Goal: Task Accomplishment & Management: Manage account settings

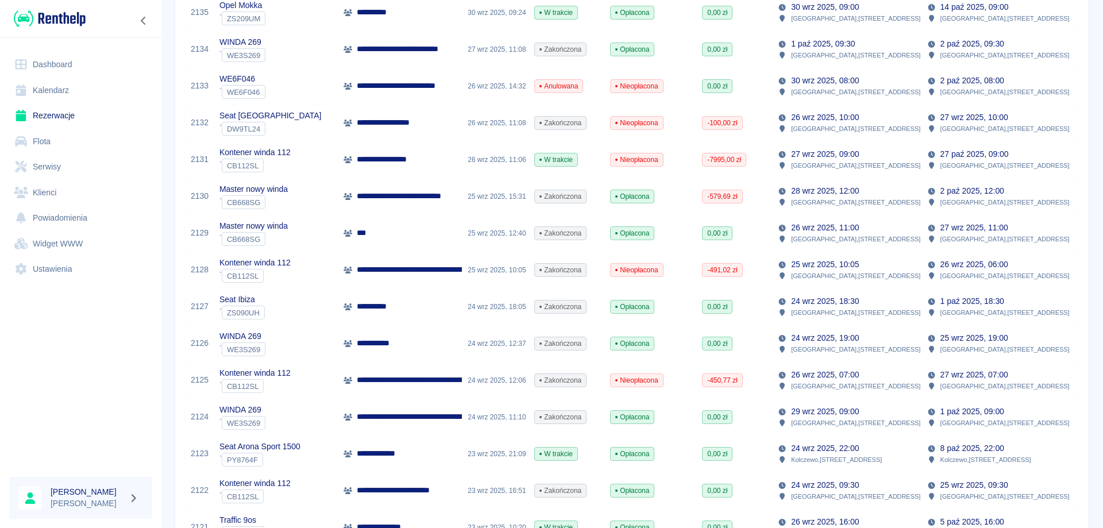
scroll to position [459, 0]
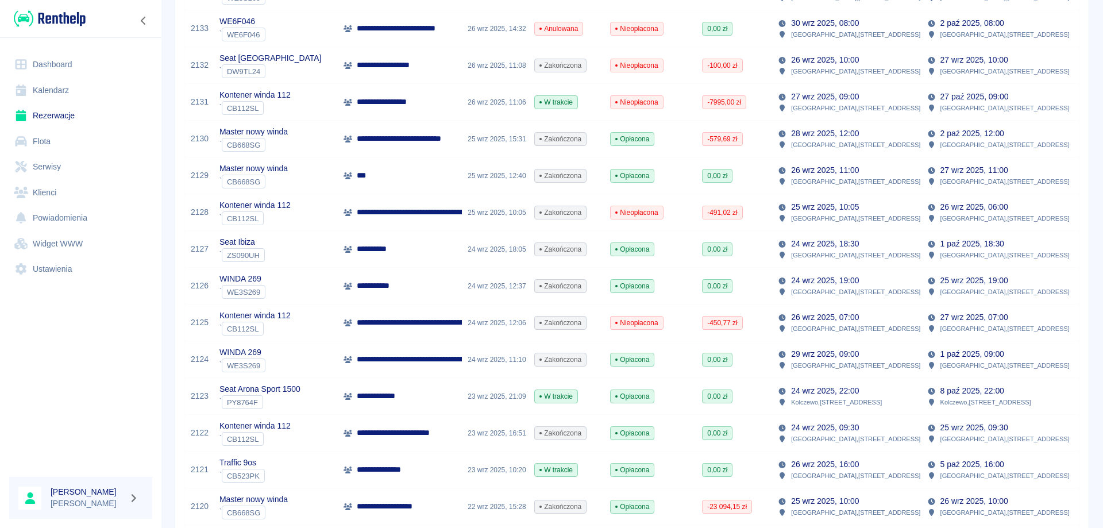
click at [403, 319] on p "**********" at bounding box center [478, 322] width 242 height 12
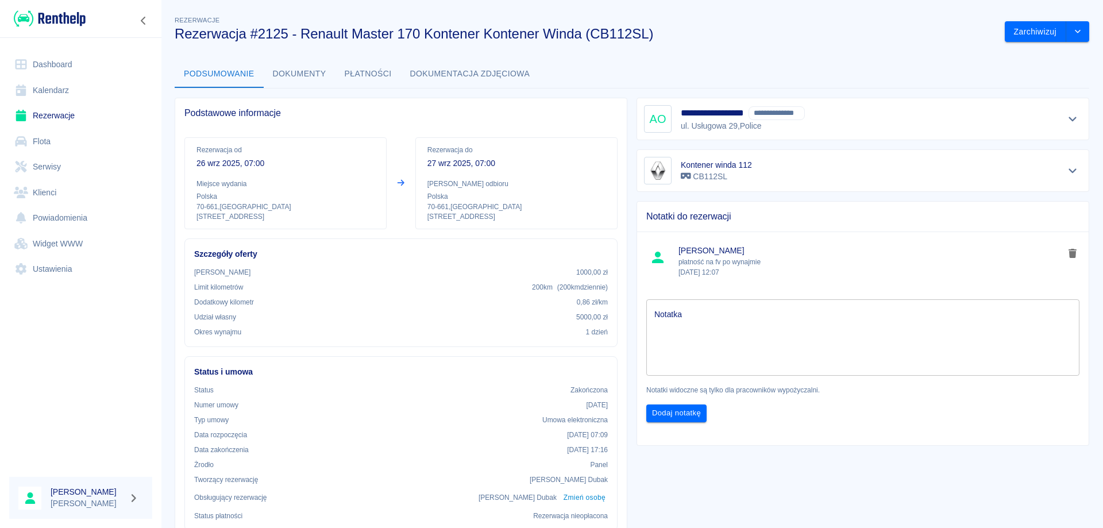
click at [364, 67] on button "Płatności" at bounding box center [367, 74] width 65 height 28
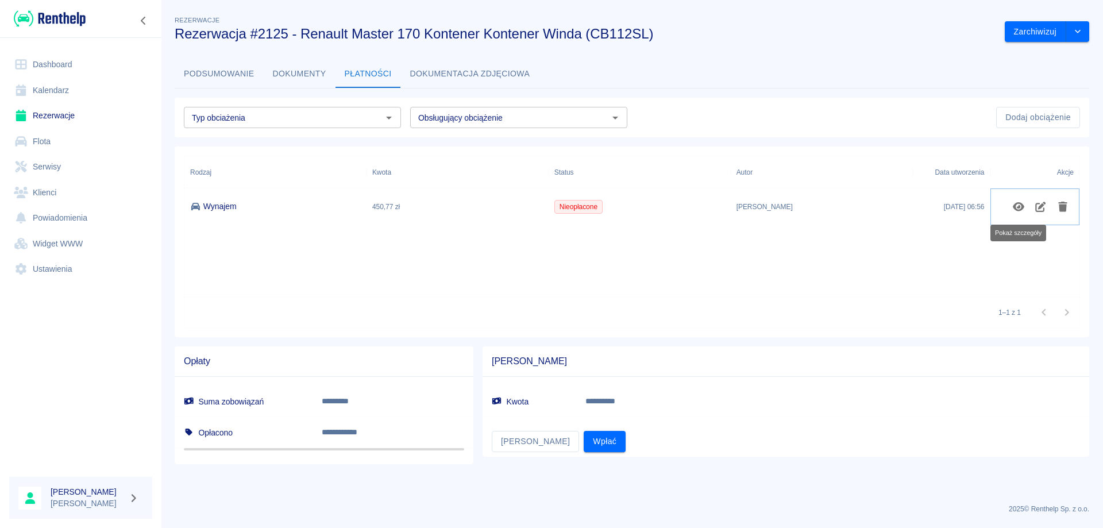
click at [1019, 204] on icon "Pokaż szczegóły" at bounding box center [1018, 207] width 13 height 10
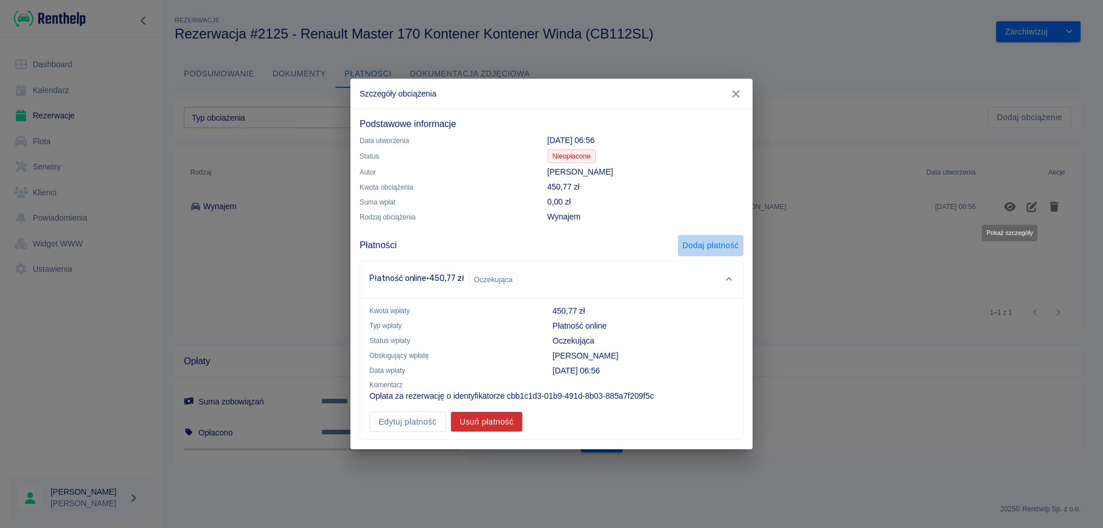
click at [704, 238] on button "Dodaj płatność" at bounding box center [710, 245] width 65 height 21
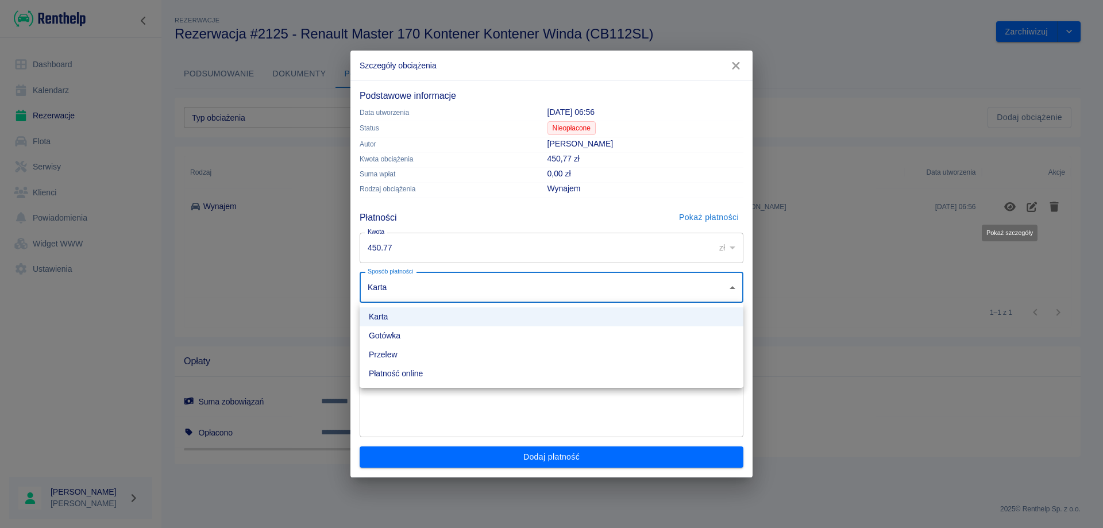
click at [513, 296] on body "**********" at bounding box center [551, 264] width 1103 height 528
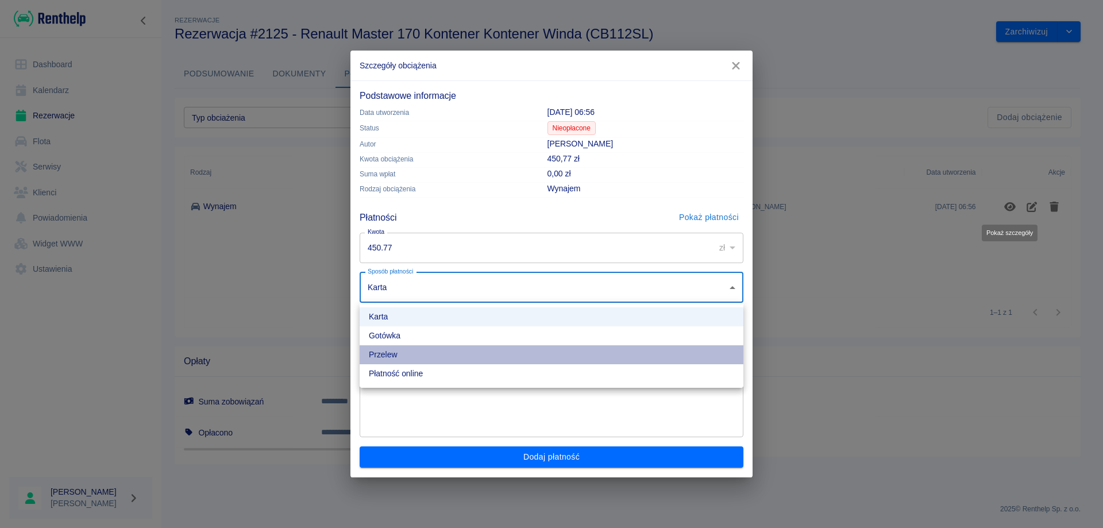
click at [396, 360] on li "Przelew" at bounding box center [552, 354] width 384 height 19
type input "bank_transfer"
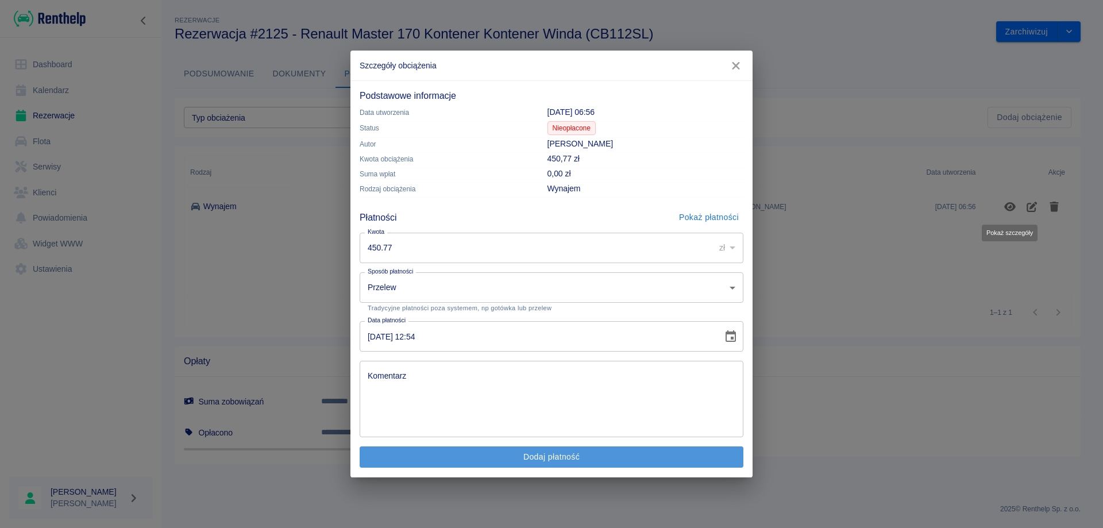
click at [464, 457] on button "Dodaj płatność" at bounding box center [552, 456] width 384 height 21
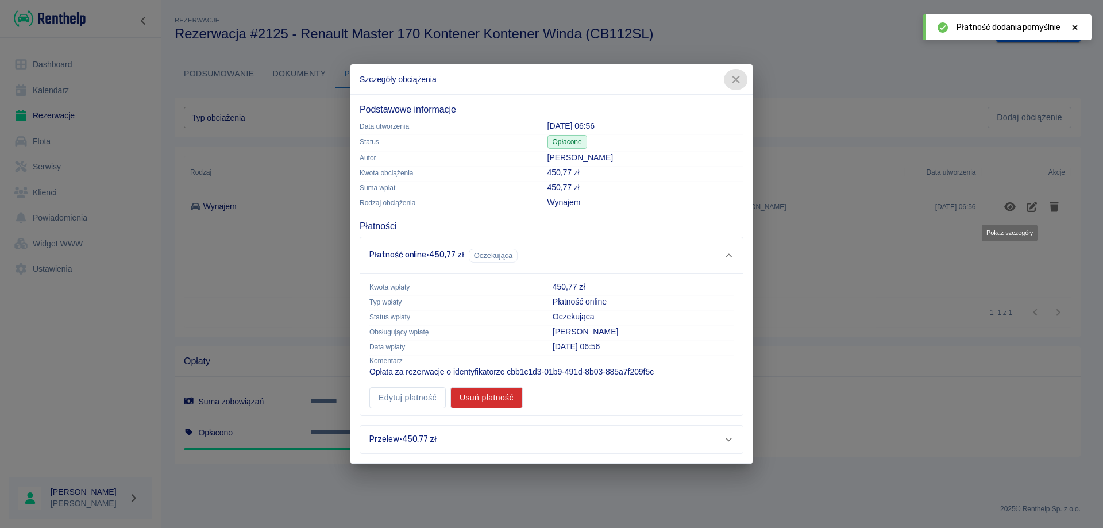
click at [733, 79] on icon "button" at bounding box center [735, 80] width 15 height 12
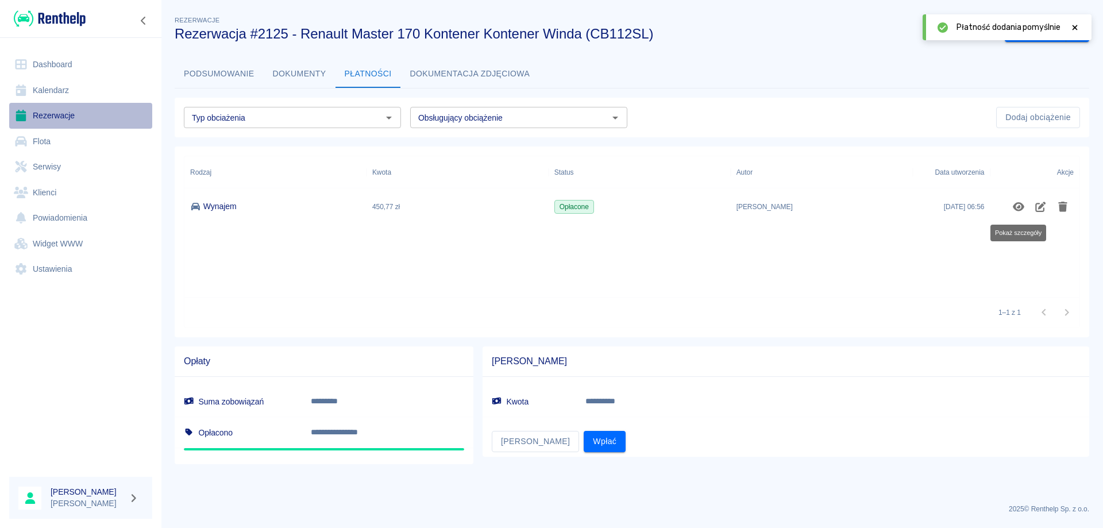
click at [69, 111] on link "Rezerwacje" at bounding box center [80, 116] width 143 height 26
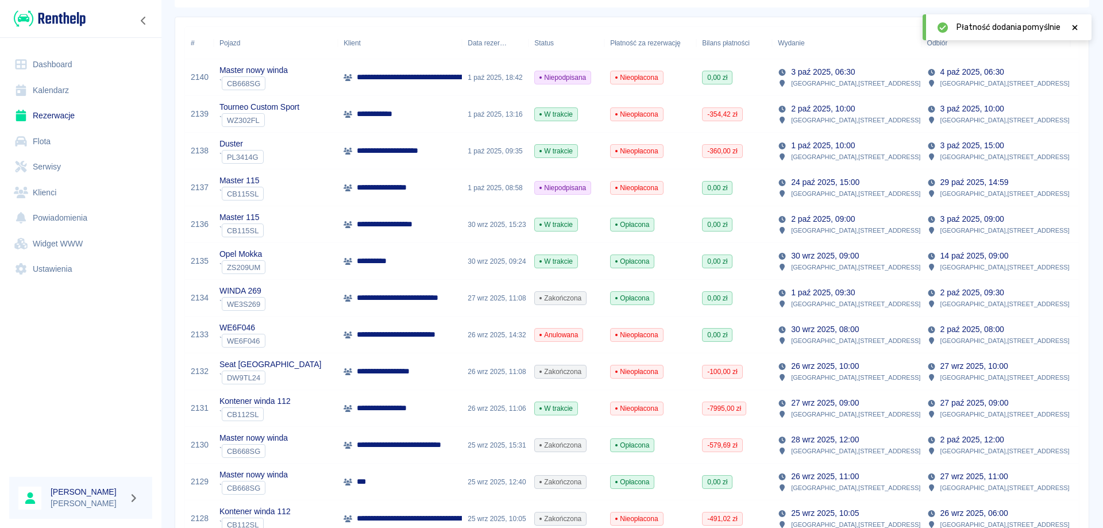
scroll to position [172, 0]
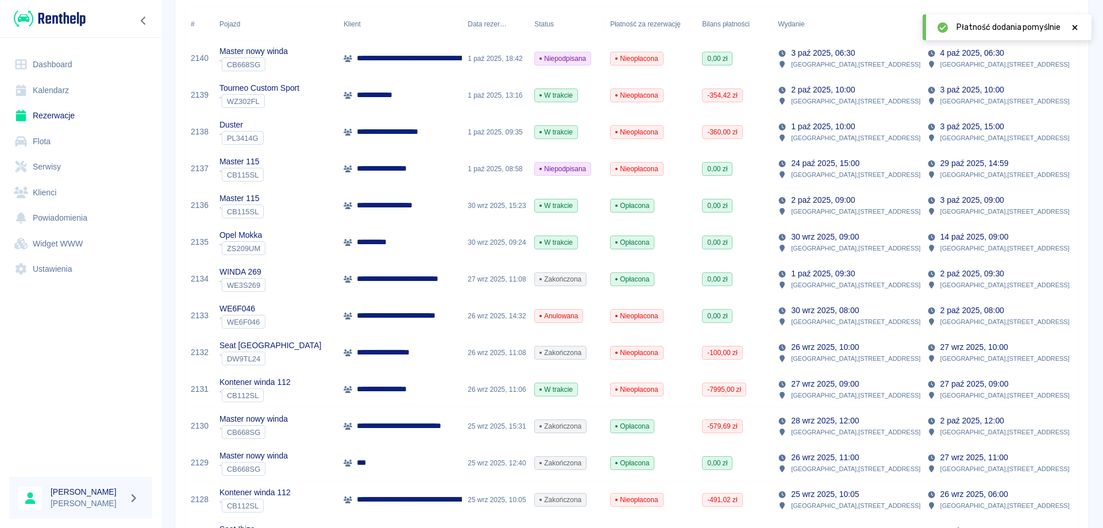
click at [389, 428] on p "**********" at bounding box center [427, 426] width 141 height 12
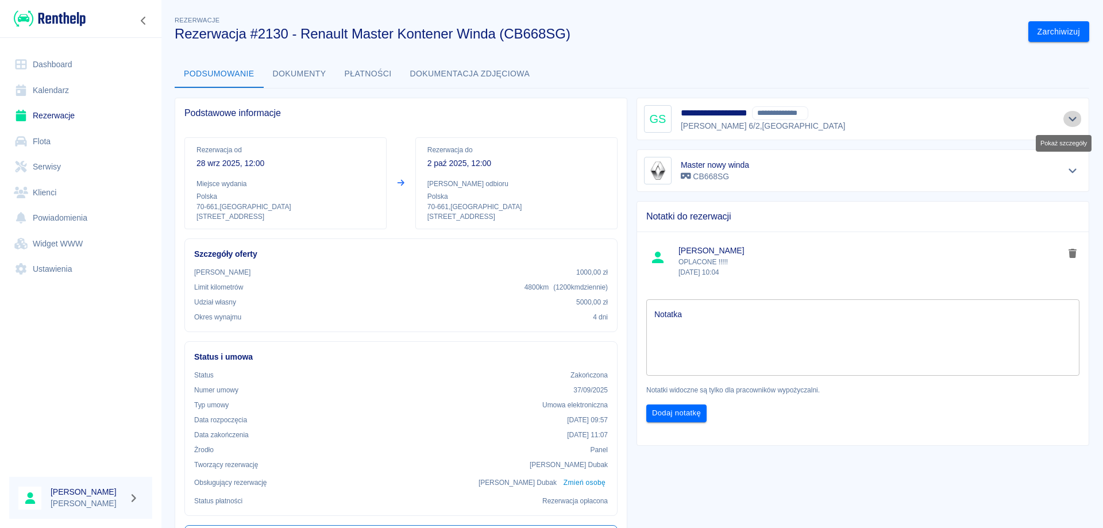
click at [1066, 121] on icon "Pokaż szczegóły" at bounding box center [1072, 119] width 13 height 10
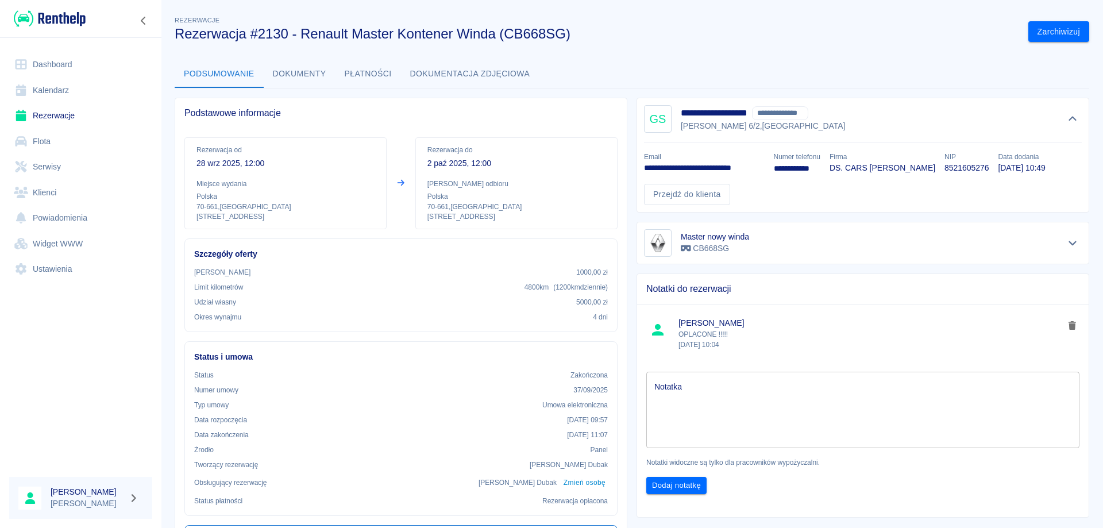
click at [988, 169] on p "8521605276" at bounding box center [966, 168] width 44 height 12
copy p "8521605276"
click at [379, 72] on button "Płatności" at bounding box center [367, 74] width 65 height 28
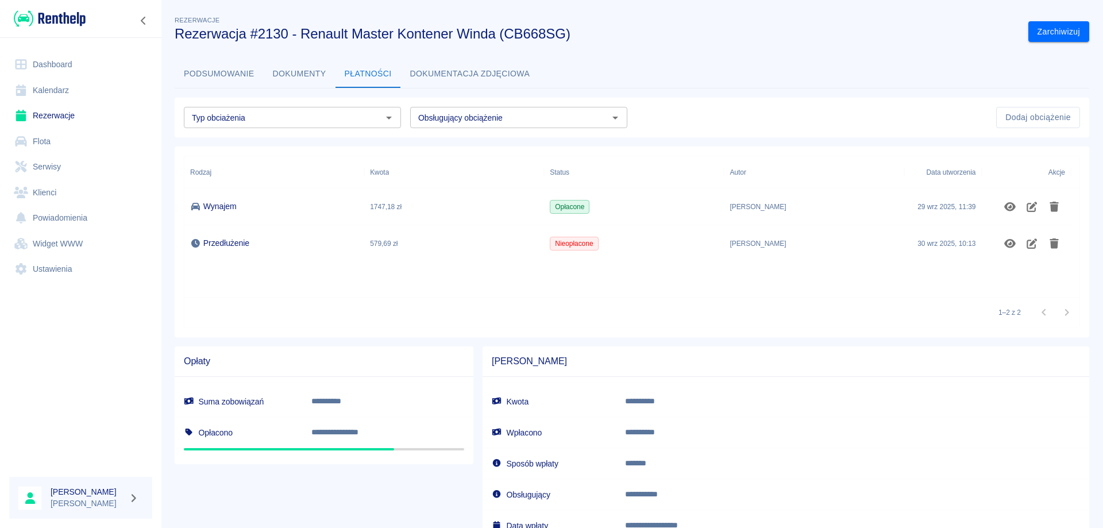
click at [213, 72] on button "Podsumowanie" at bounding box center [219, 74] width 89 height 28
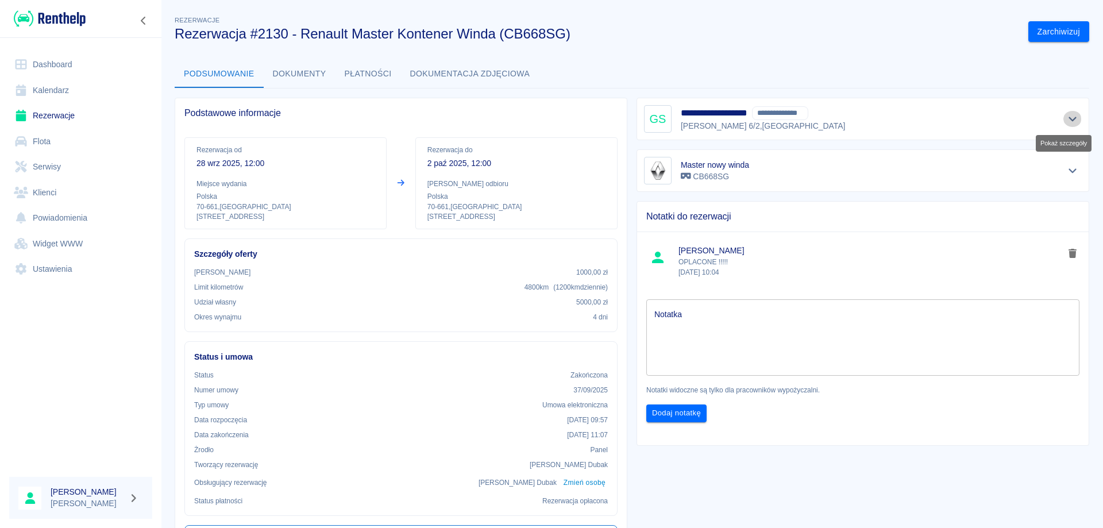
drag, startPoint x: 1061, startPoint y: 117, endPoint x: 990, endPoint y: 133, distance: 73.1
click at [1066, 117] on icon "Pokaż szczegóły" at bounding box center [1072, 119] width 13 height 10
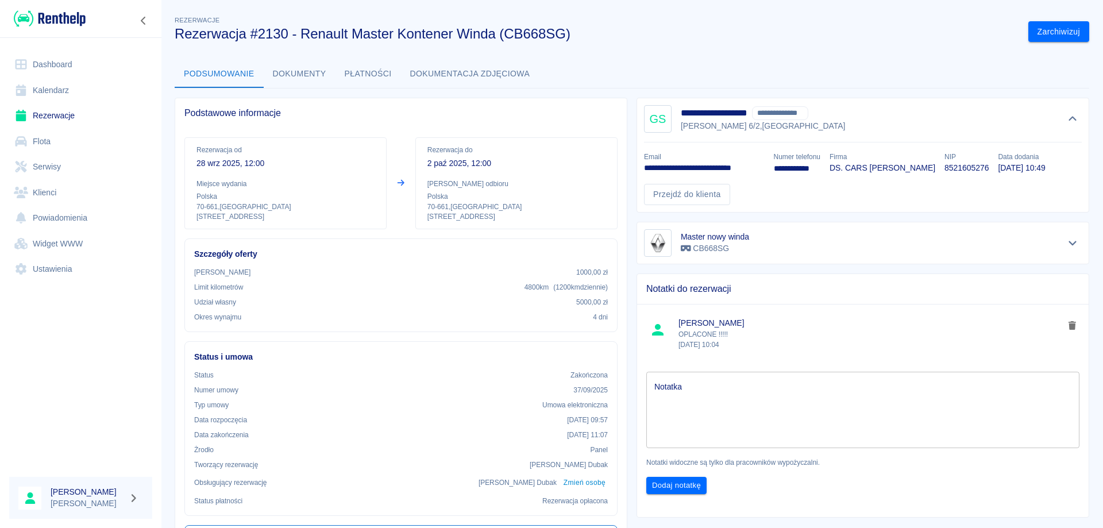
click at [662, 166] on p "**********" at bounding box center [704, 168] width 121 height 12
copy p "**********"
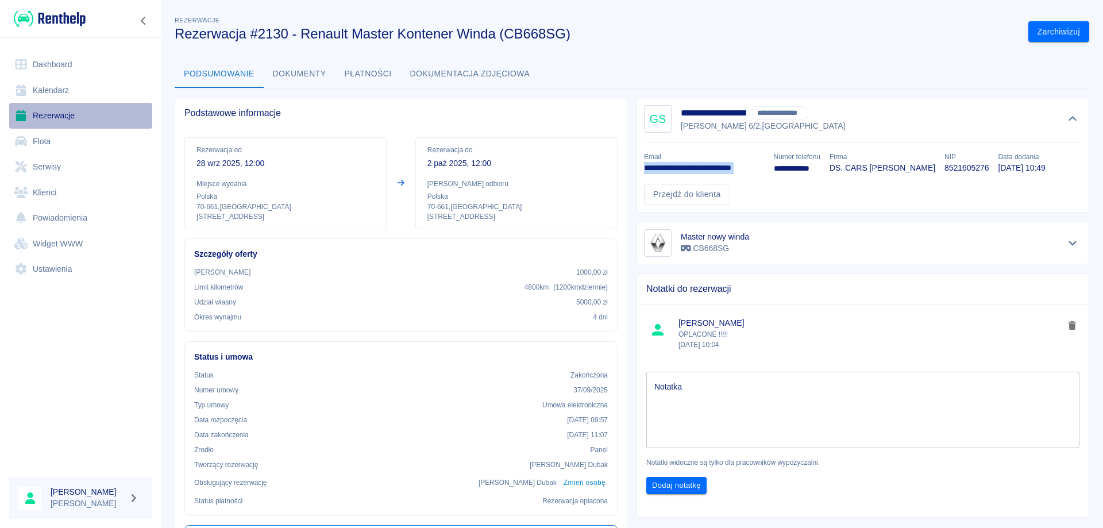
click at [58, 115] on link "Rezerwacje" at bounding box center [80, 116] width 143 height 26
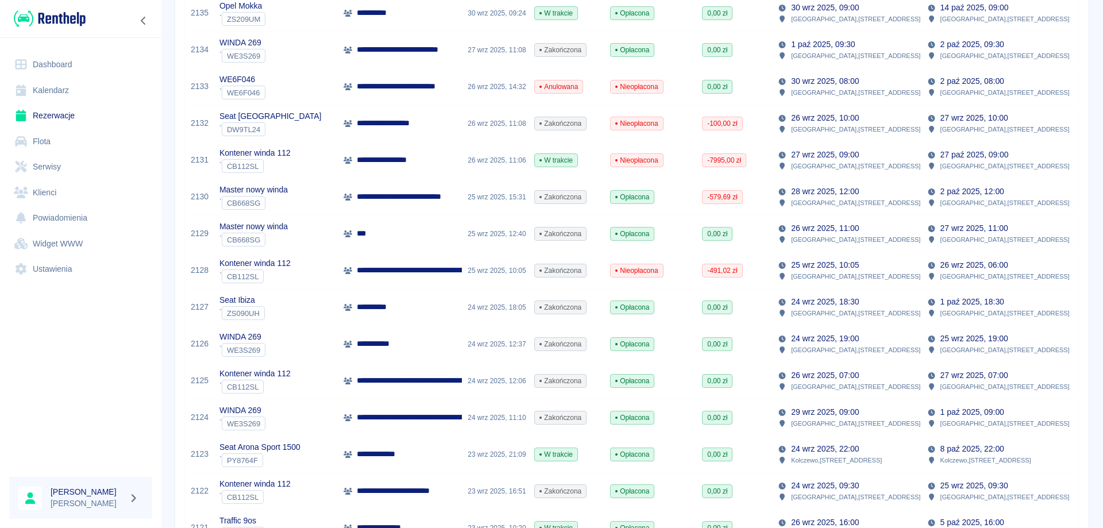
scroll to position [574, 0]
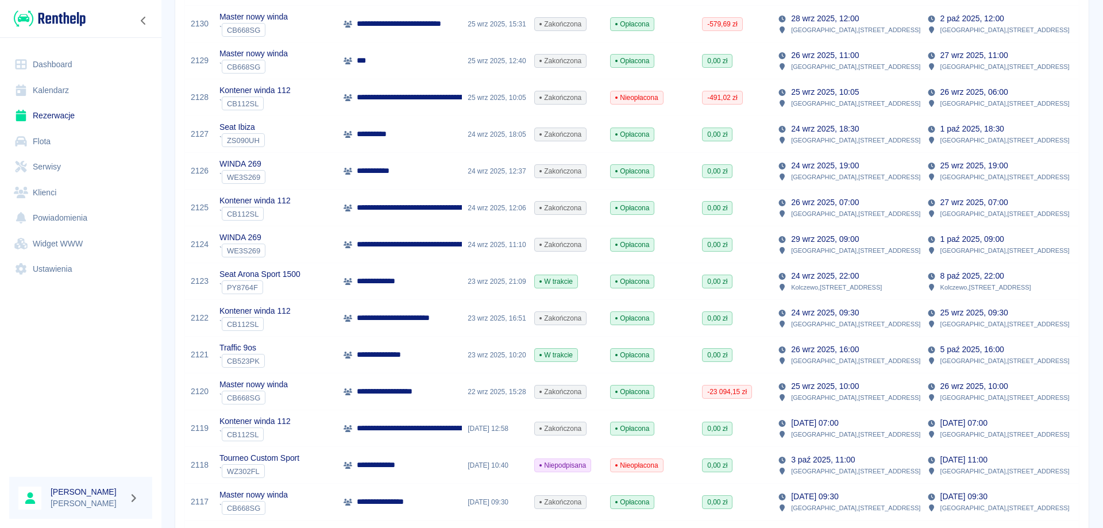
click at [383, 316] on p "**********" at bounding box center [421, 318] width 129 height 12
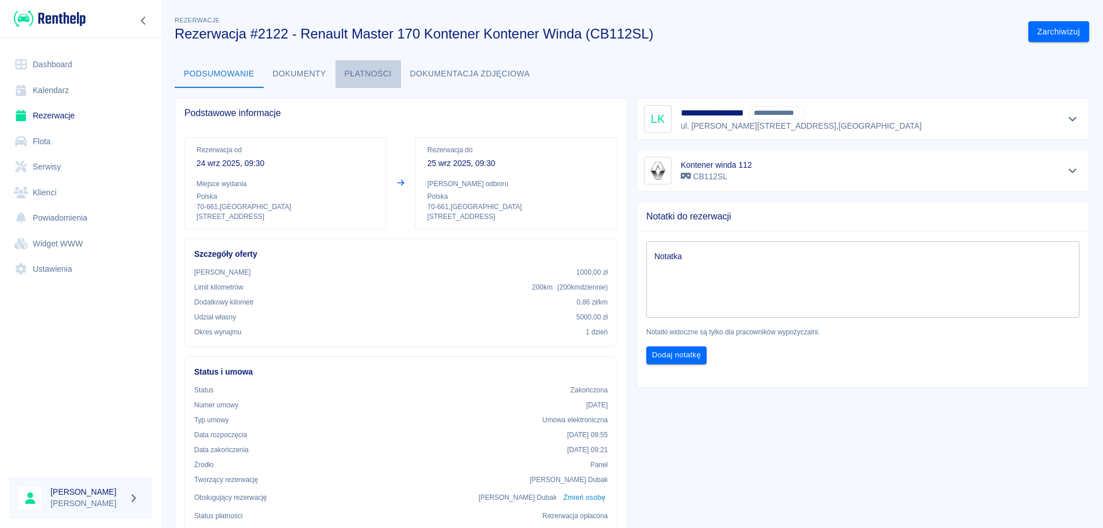
click at [374, 69] on button "Płatności" at bounding box center [367, 74] width 65 height 28
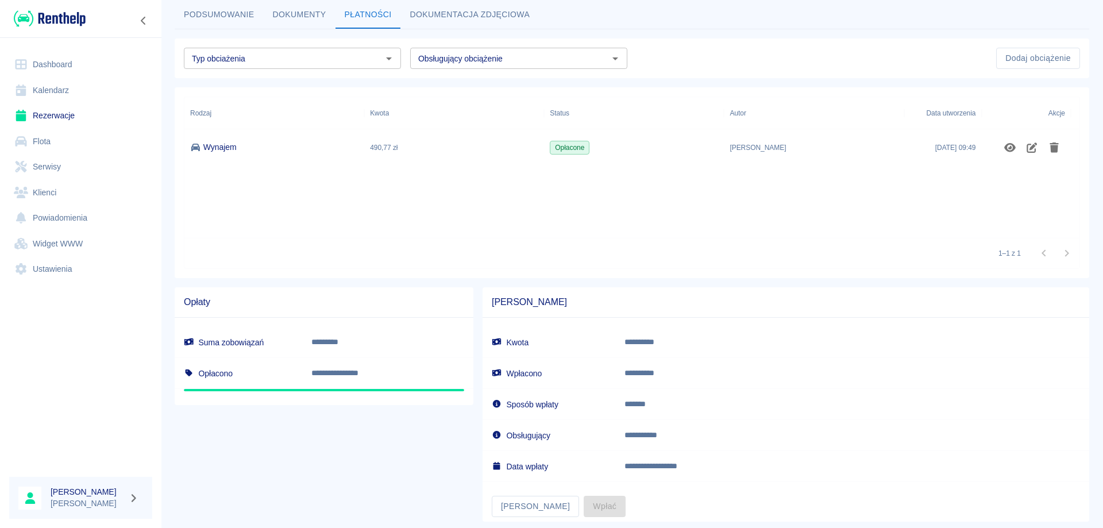
scroll to position [86, 0]
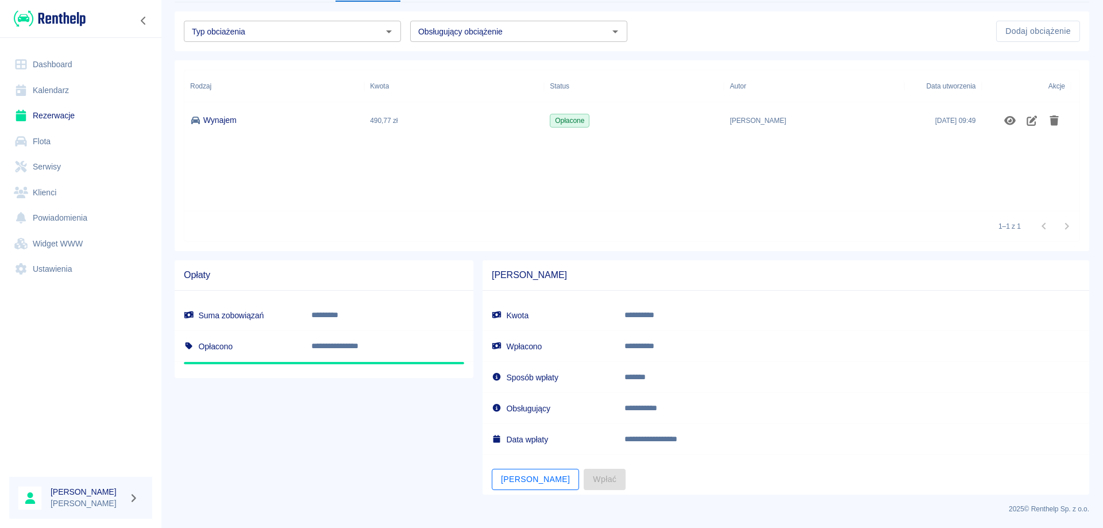
click at [517, 481] on button "[PERSON_NAME]" at bounding box center [535, 479] width 87 height 21
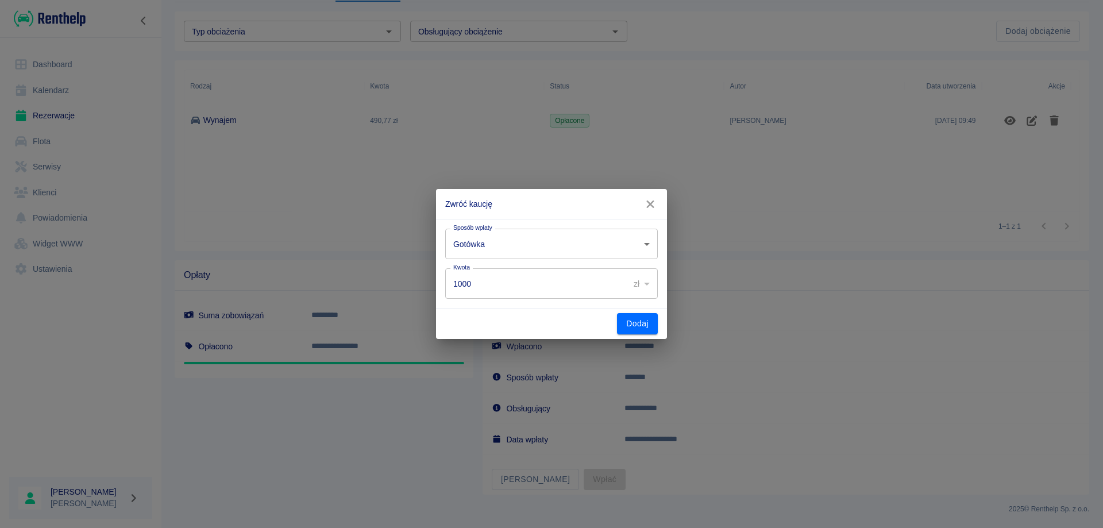
click at [505, 288] on input "1000" at bounding box center [533, 283] width 176 height 30
type input "700"
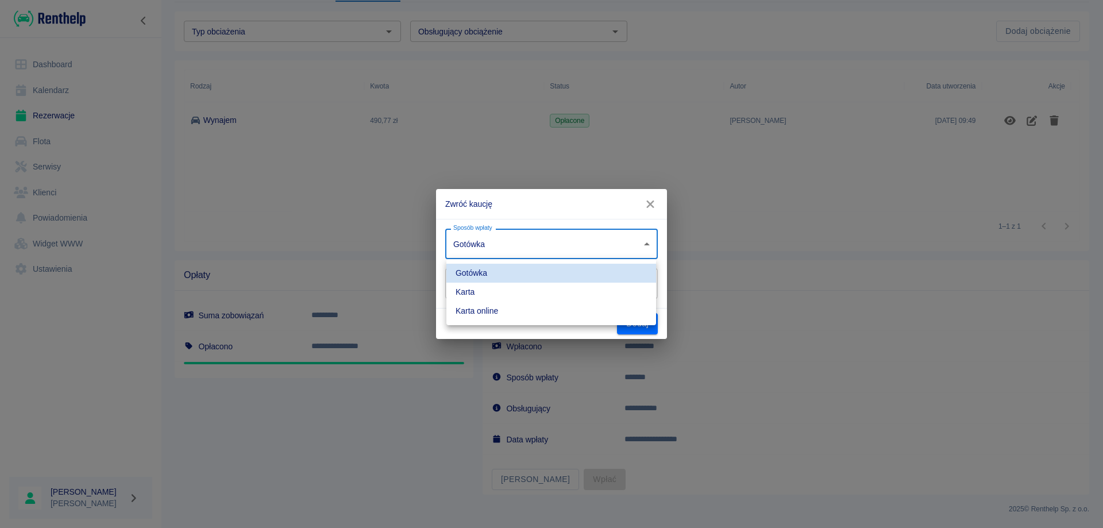
click at [573, 248] on body "**********" at bounding box center [551, 264] width 1103 height 528
click at [490, 308] on li "Karta online" at bounding box center [551, 311] width 210 height 19
type input "online_card_authorization"
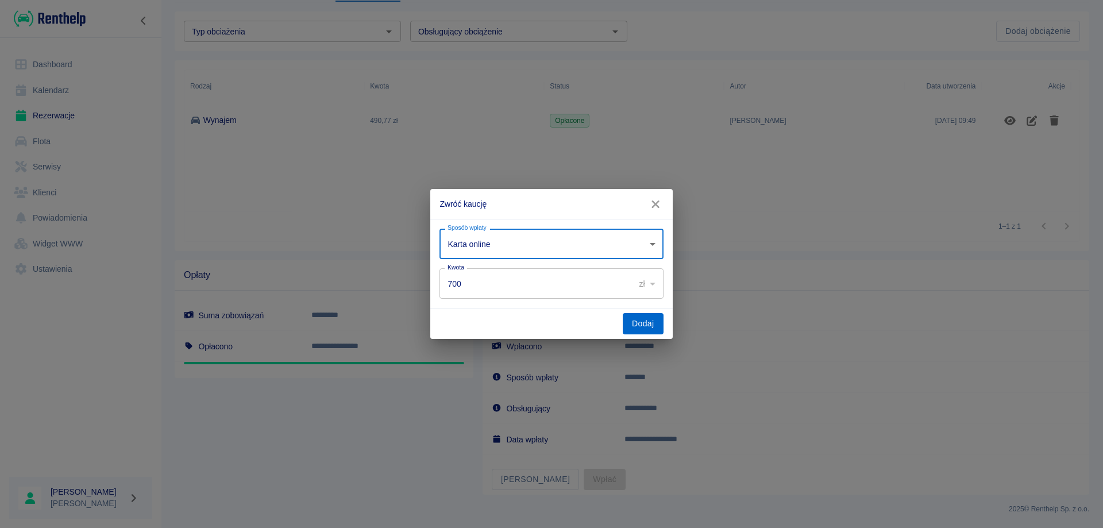
click at [628, 319] on button "Dodaj" at bounding box center [643, 323] width 41 height 21
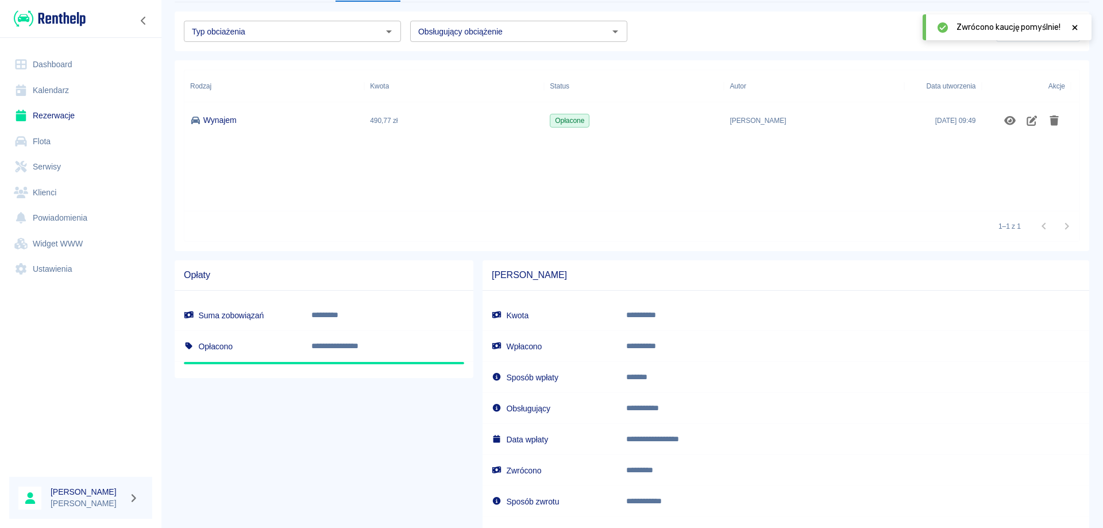
click at [41, 114] on link "Rezerwacje" at bounding box center [80, 116] width 143 height 26
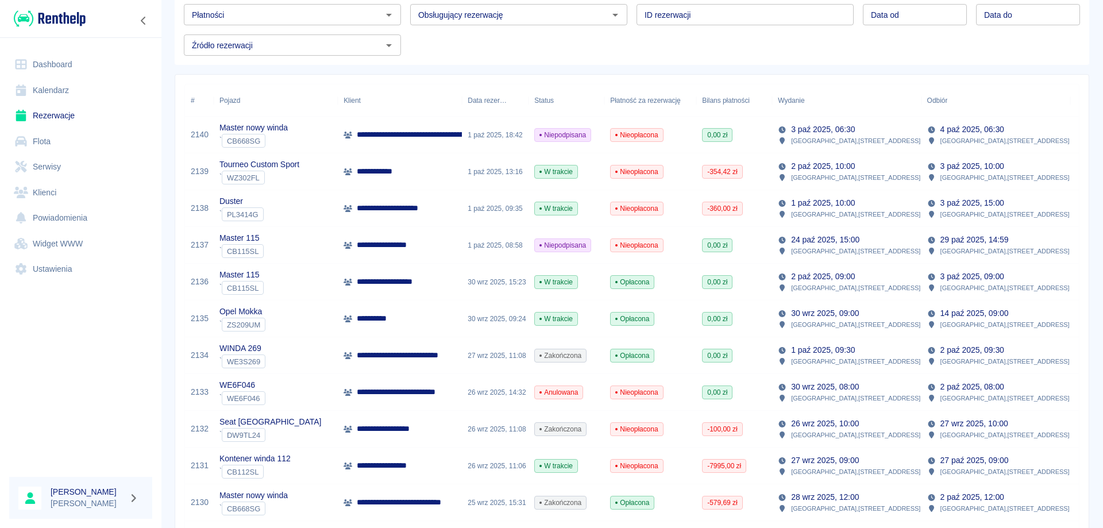
scroll to position [115, 0]
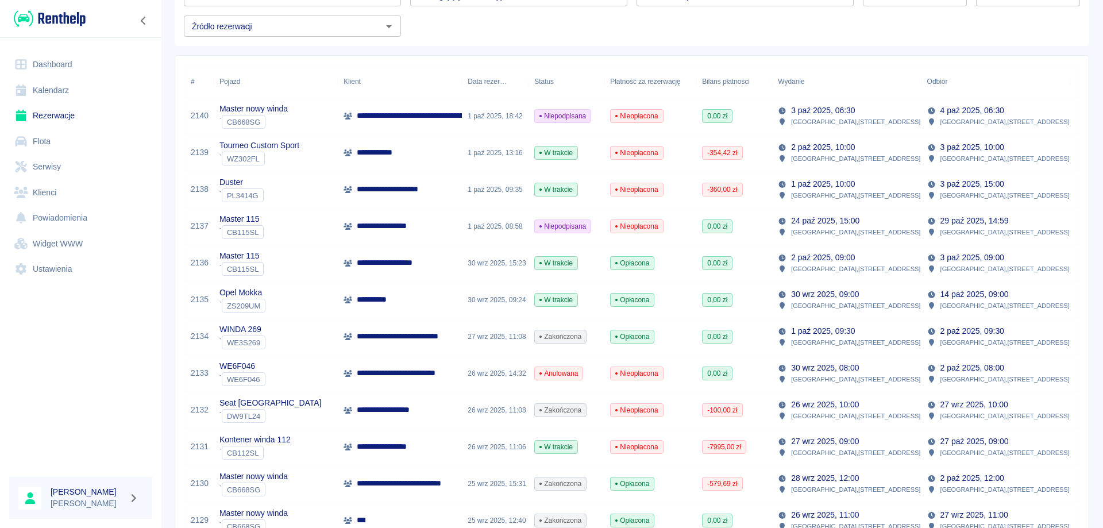
click at [412, 336] on p "**********" at bounding box center [417, 336] width 121 height 12
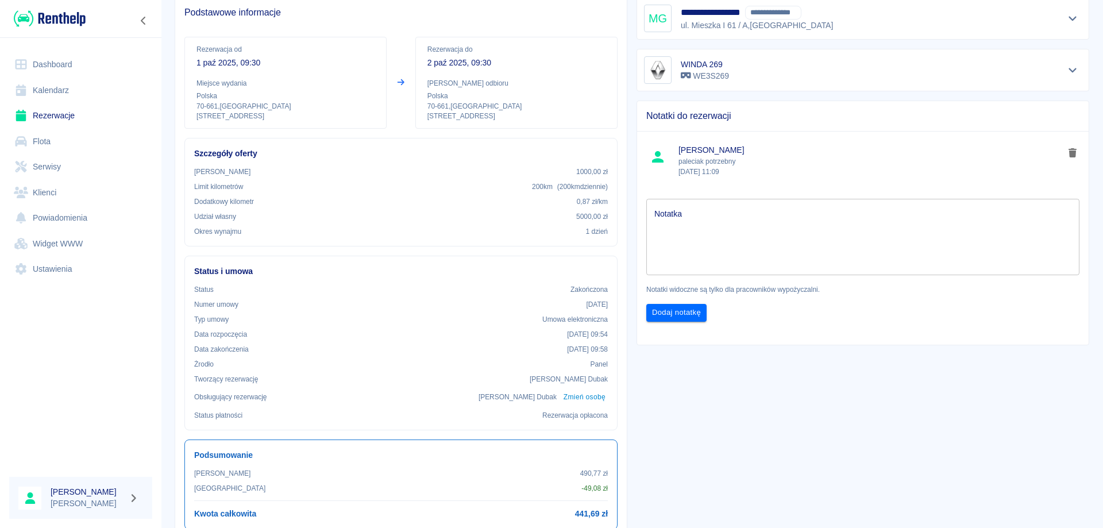
scroll to position [83, 0]
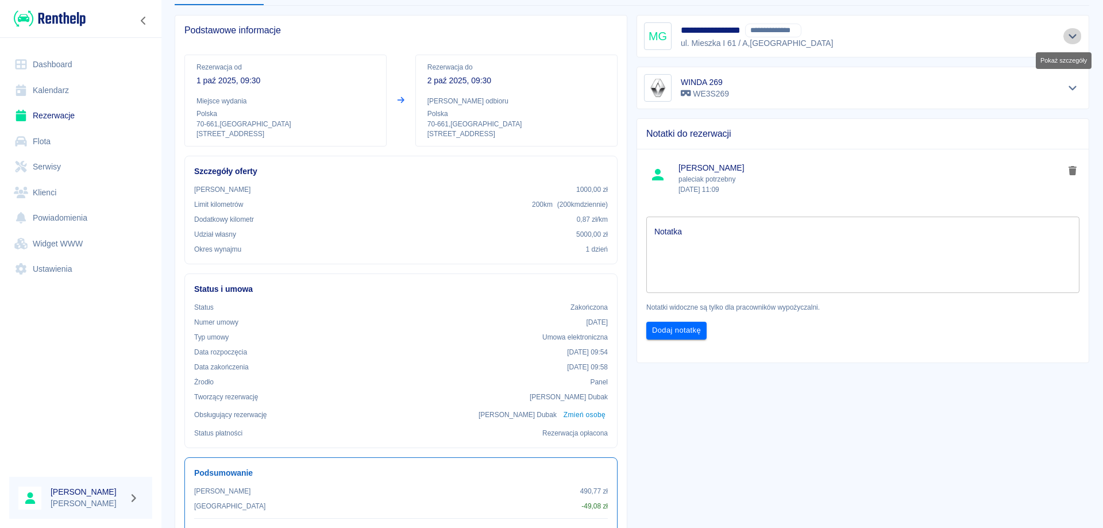
click at [1068, 37] on icon "Pokaż szczegóły" at bounding box center [1072, 36] width 8 height 5
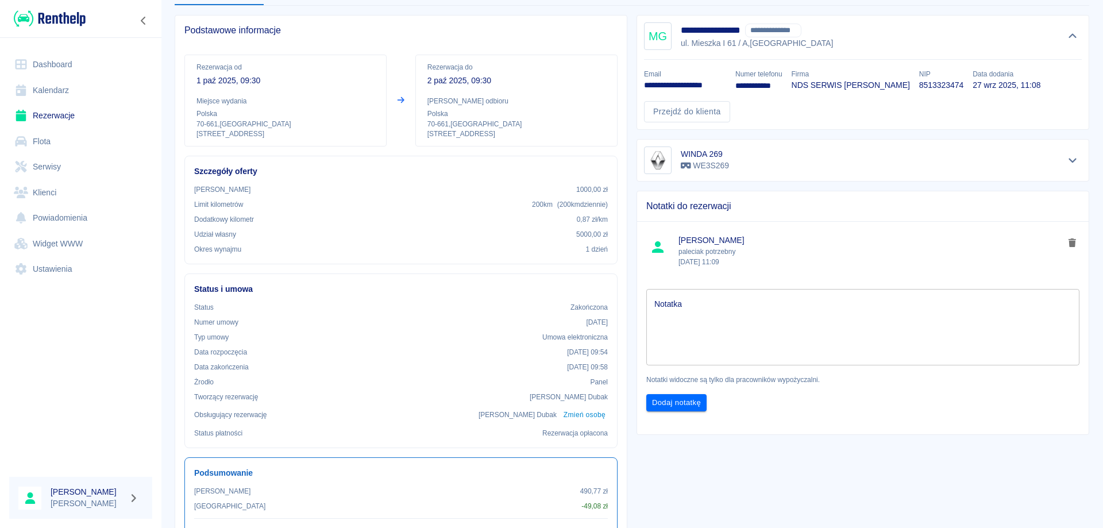
click at [954, 87] on p "8513323474" at bounding box center [941, 85] width 44 height 12
copy p "8513323474"
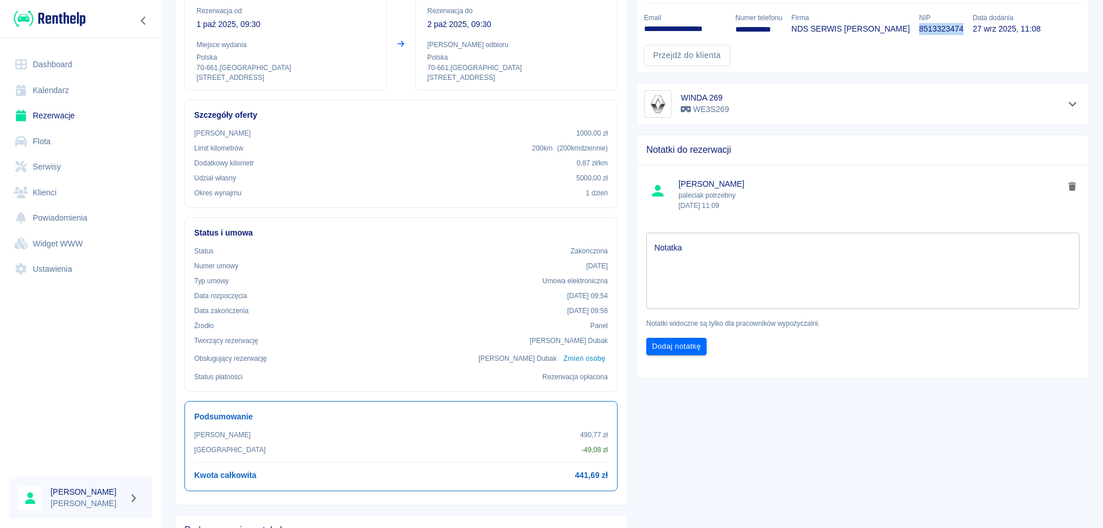
scroll to position [0, 0]
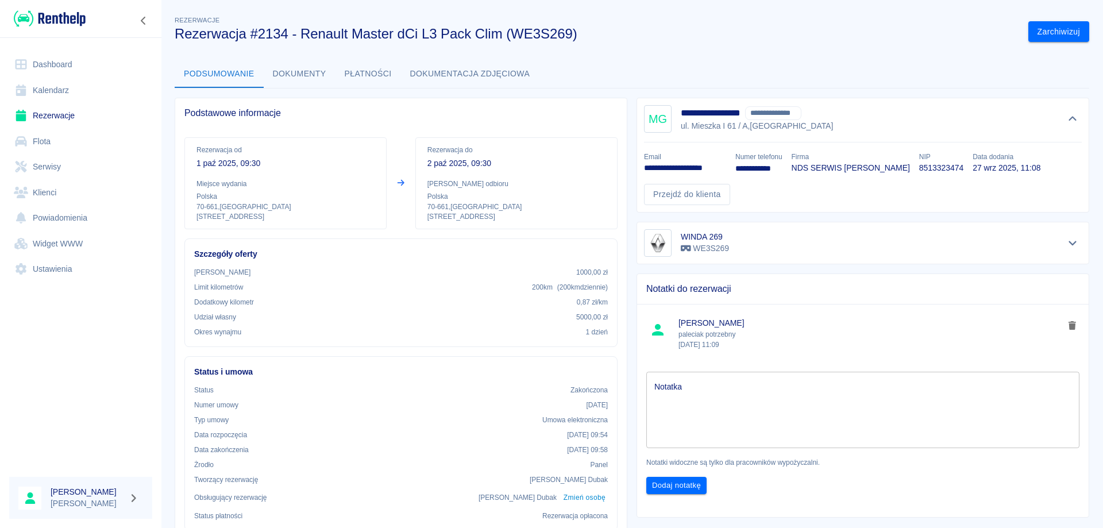
click at [674, 164] on p "**********" at bounding box center [685, 168] width 82 height 12
copy p "**********"
click at [63, 117] on link "Rezerwacje" at bounding box center [80, 116] width 143 height 26
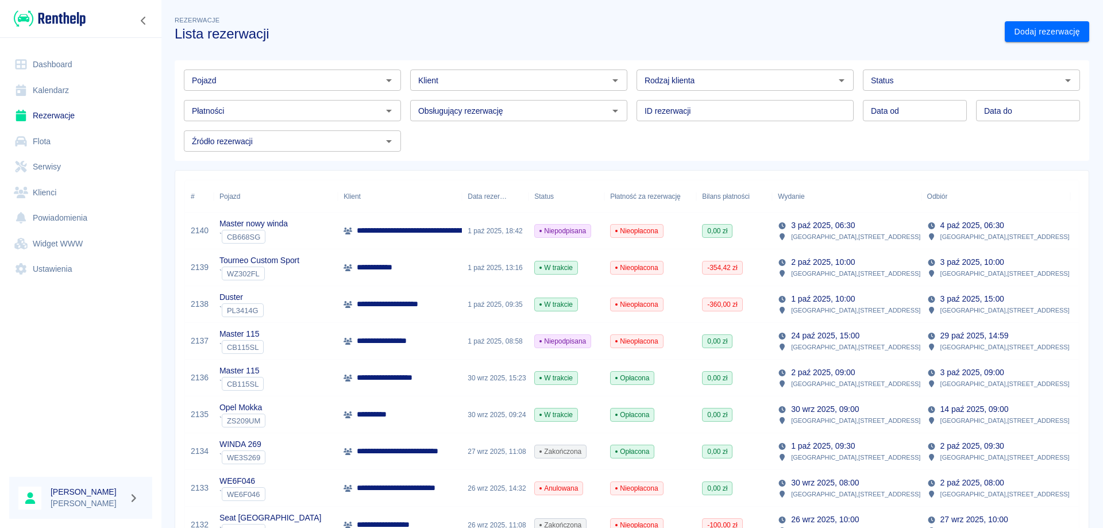
click at [241, 83] on input "Pojazd" at bounding box center [282, 80] width 191 height 14
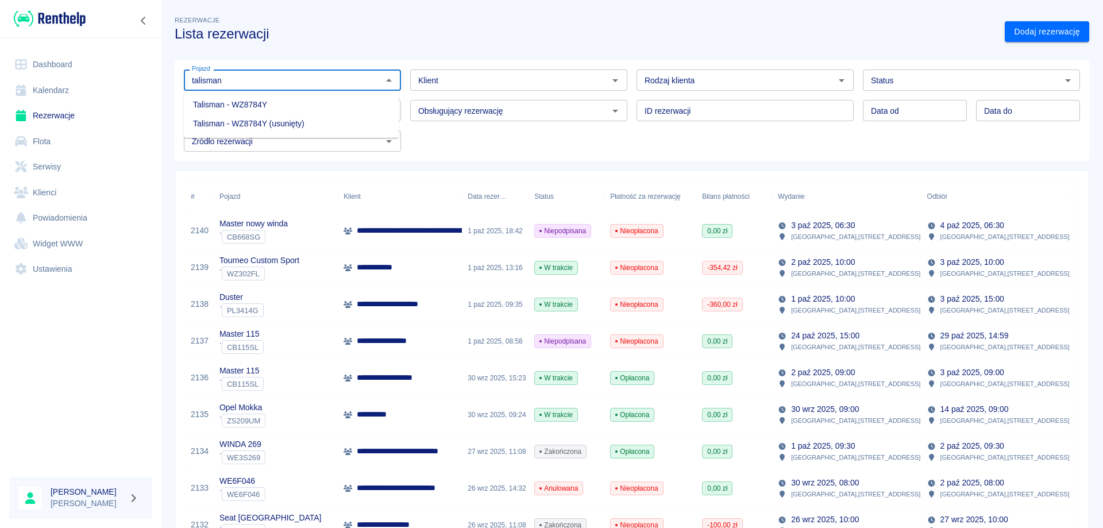
click at [243, 106] on li "Talisman - WZ8784Y" at bounding box center [291, 104] width 215 height 19
type input "Talisman - WZ8784Y"
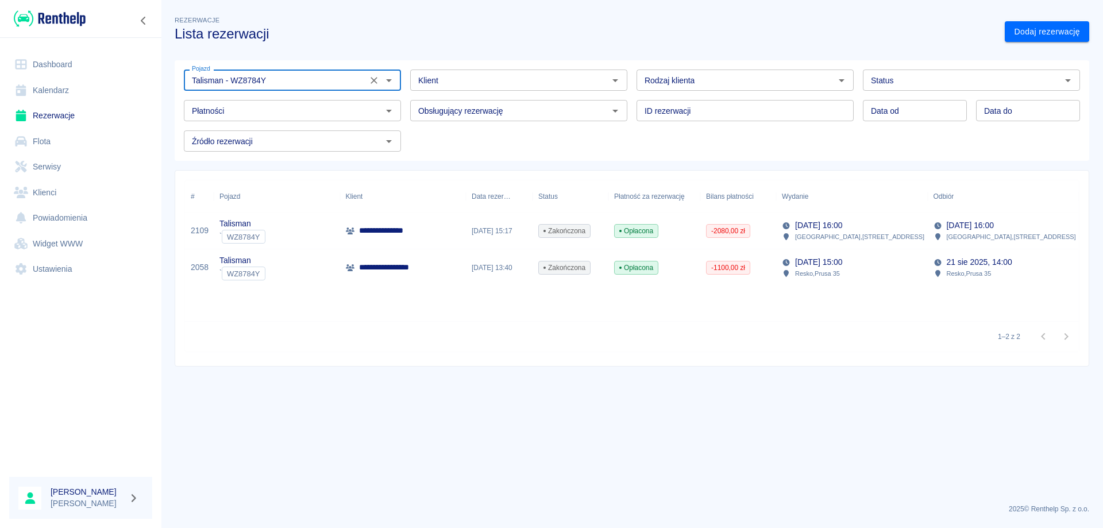
click at [434, 226] on div "**********" at bounding box center [403, 230] width 126 height 37
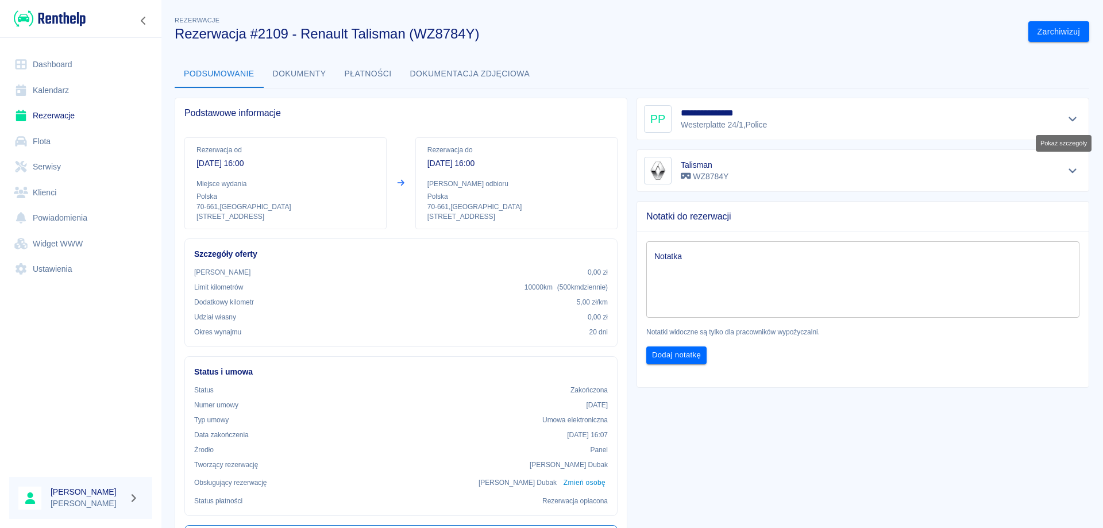
click at [1066, 119] on icon "Pokaż szczegóły" at bounding box center [1072, 119] width 13 height 10
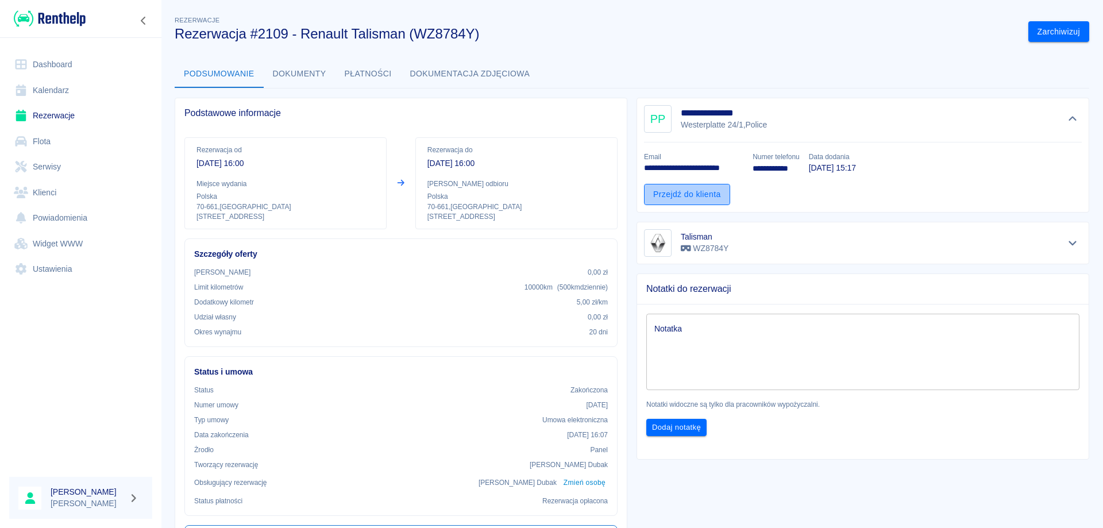
click at [678, 195] on link "Przejdź do klienta" at bounding box center [687, 194] width 86 height 21
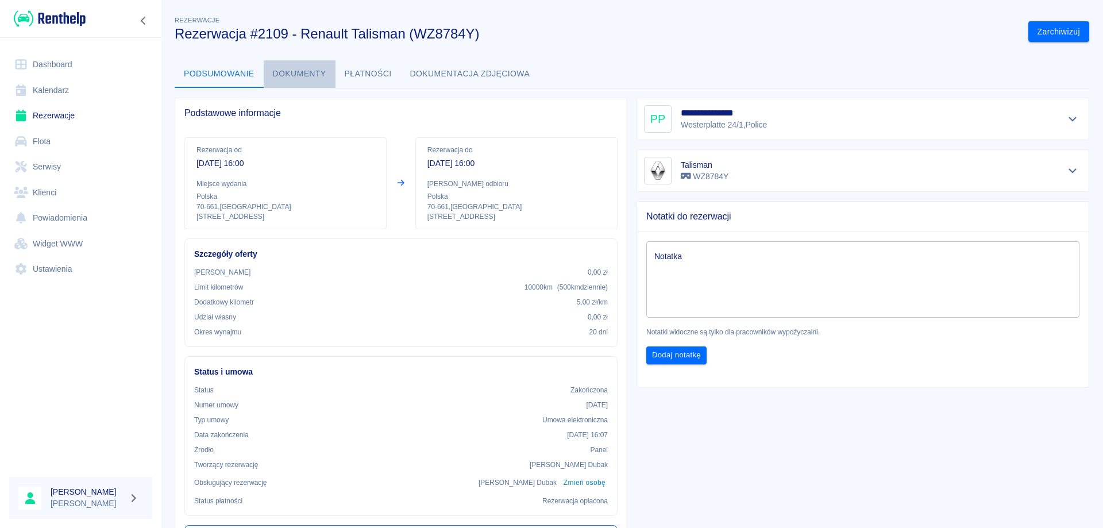
click at [304, 76] on button "Dokumenty" at bounding box center [300, 74] width 72 height 28
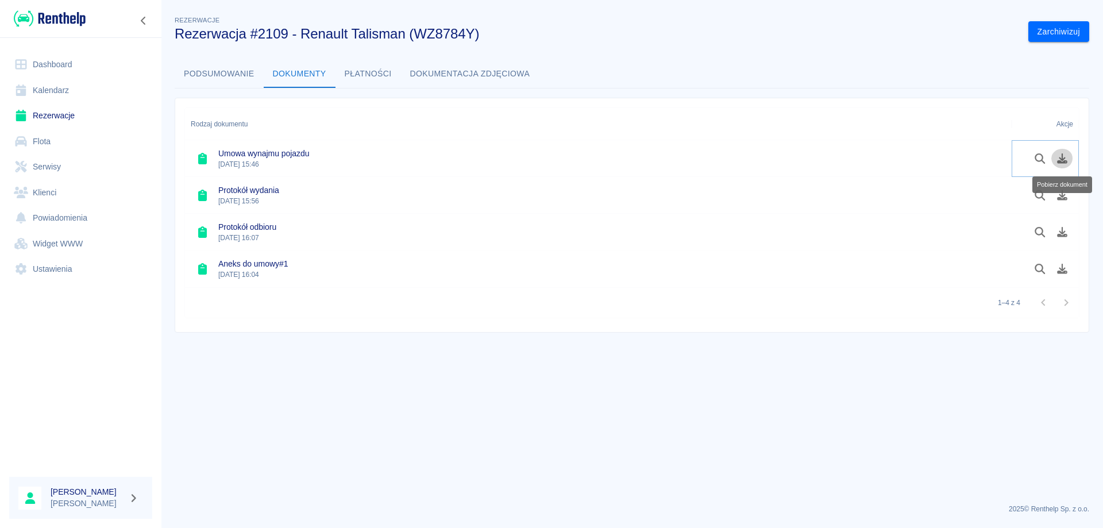
click at [1062, 162] on icon "Pobierz dokument" at bounding box center [1062, 158] width 10 height 10
click at [1062, 196] on icon "Pobierz dokument" at bounding box center [1062, 195] width 10 height 10
click at [1061, 234] on icon "Pobierz dokument" at bounding box center [1062, 232] width 13 height 10
click at [1063, 271] on icon "Pobierz dokument" at bounding box center [1062, 269] width 10 height 10
click at [44, 64] on link "Dashboard" at bounding box center [80, 65] width 143 height 26
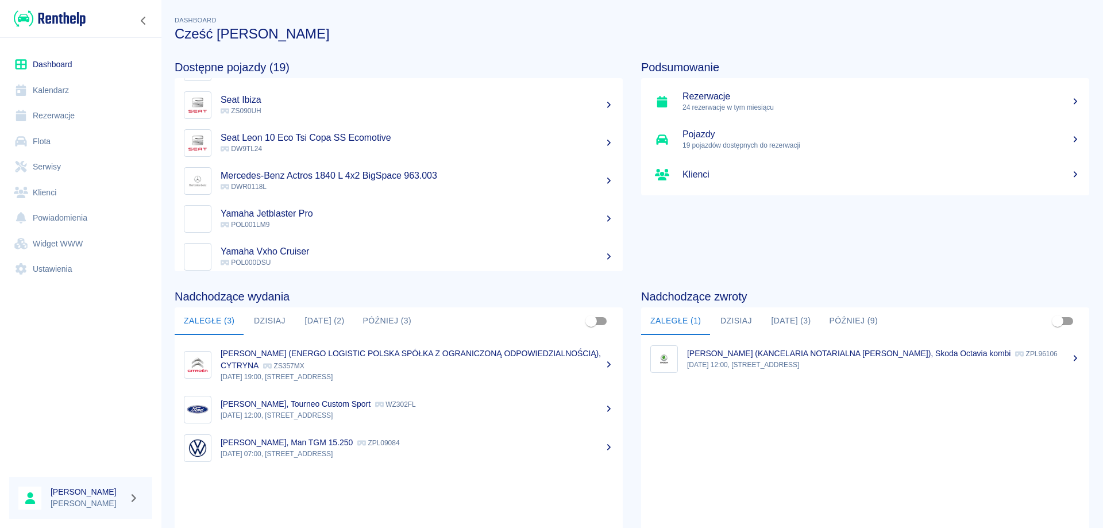
scroll to position [172, 0]
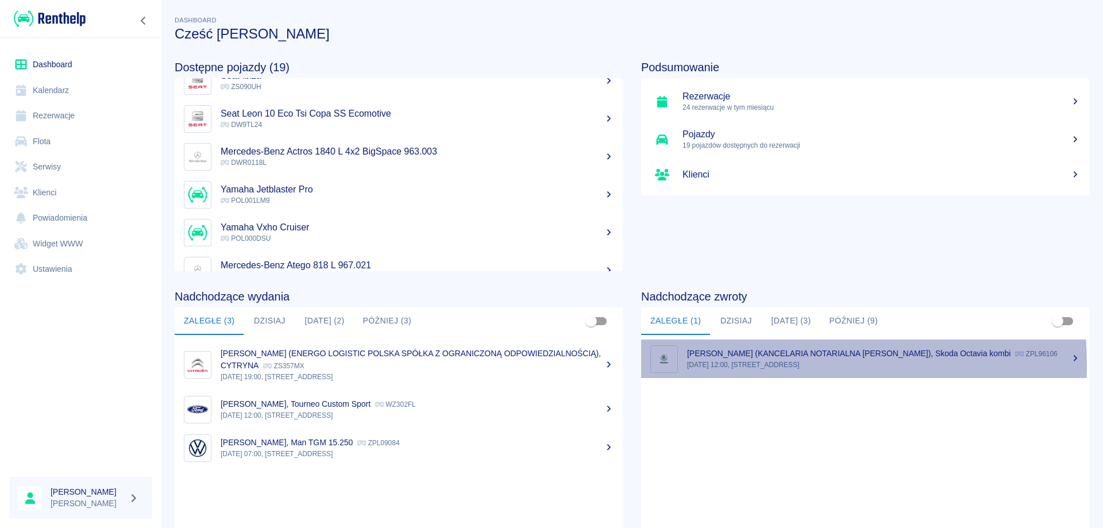
click at [744, 364] on p "[DATE] 12:00, [STREET_ADDRESS]" at bounding box center [883, 365] width 393 height 10
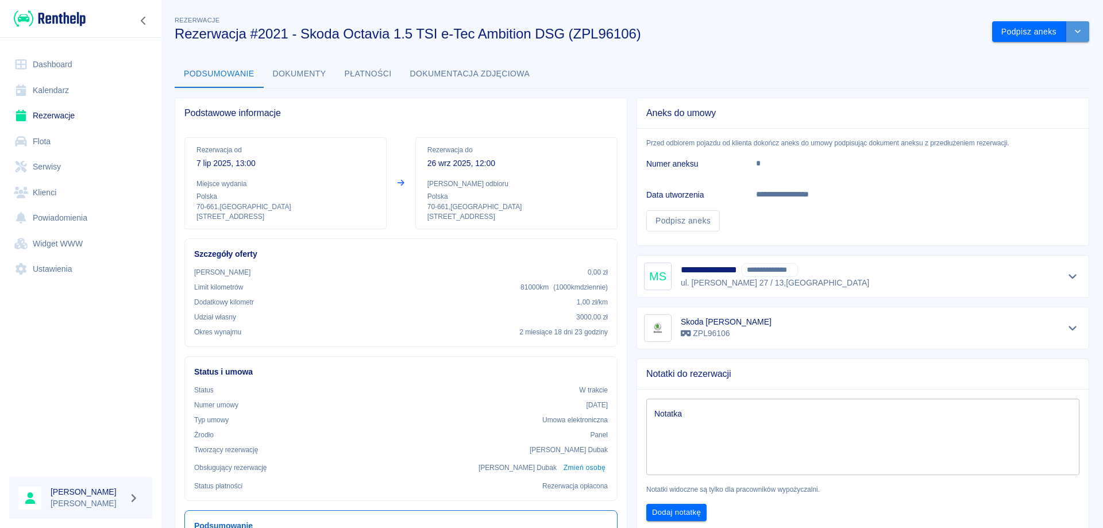
click at [1073, 29] on icon "drop-down" at bounding box center [1077, 31] width 9 height 7
click at [1017, 58] on li "Przedłuż rezerwację" at bounding box center [1032, 56] width 90 height 19
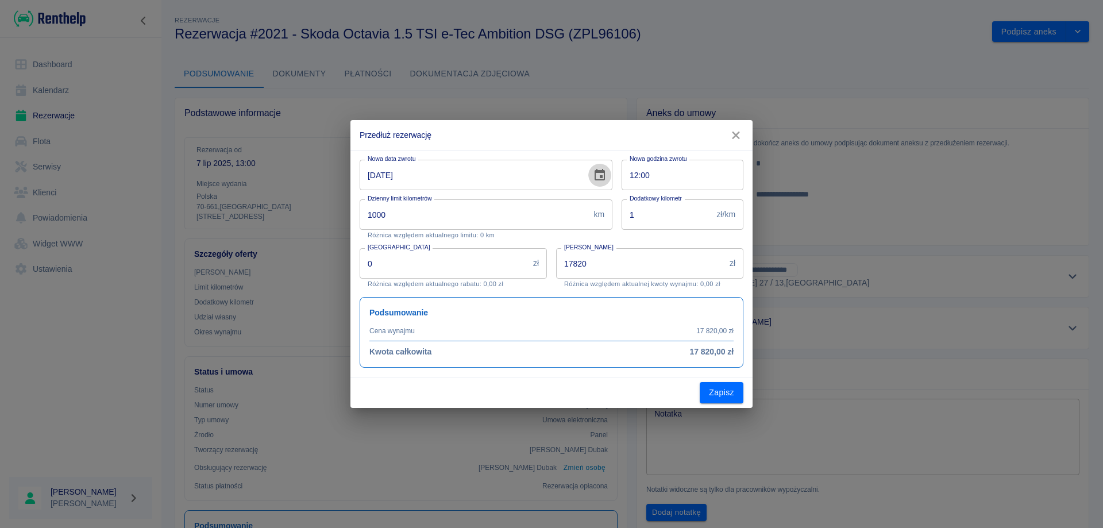
click at [599, 177] on icon "Choose date, selected date is 26 wrz 2025" at bounding box center [600, 175] width 14 height 14
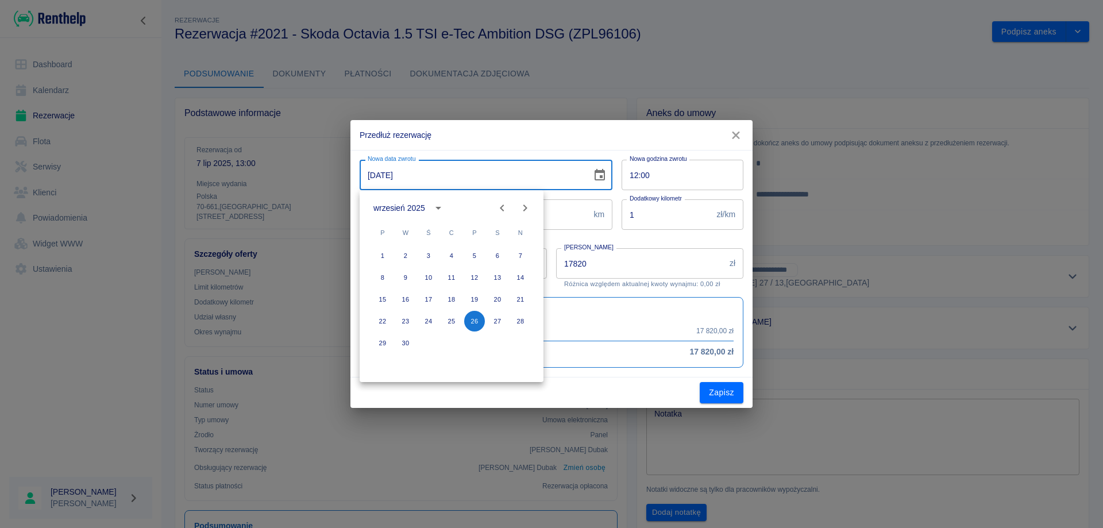
click at [530, 208] on icon "Next month" at bounding box center [525, 208] width 14 height 14
click at [386, 279] on button "6" at bounding box center [382, 277] width 21 height 21
type input "[DATE]"
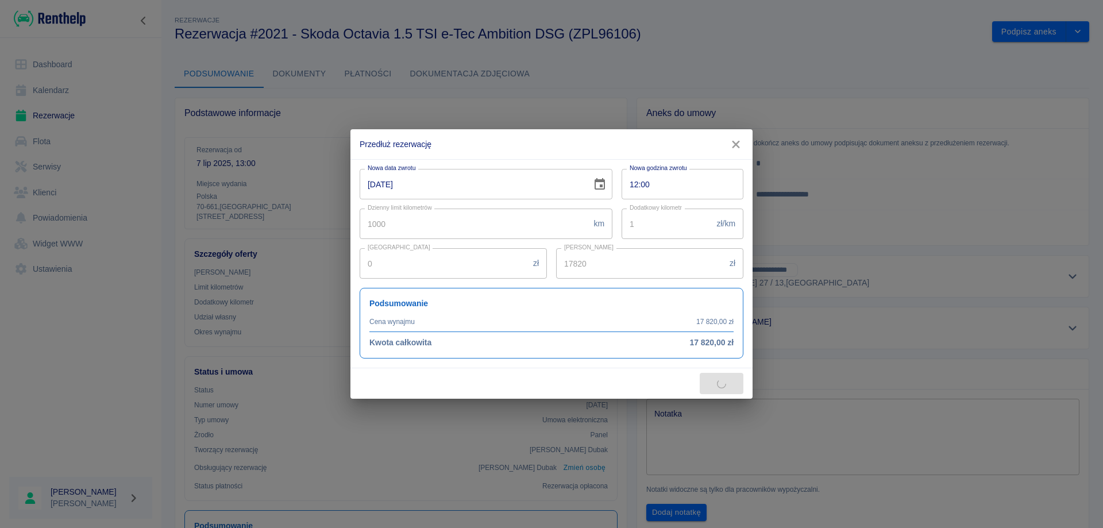
type input "20020"
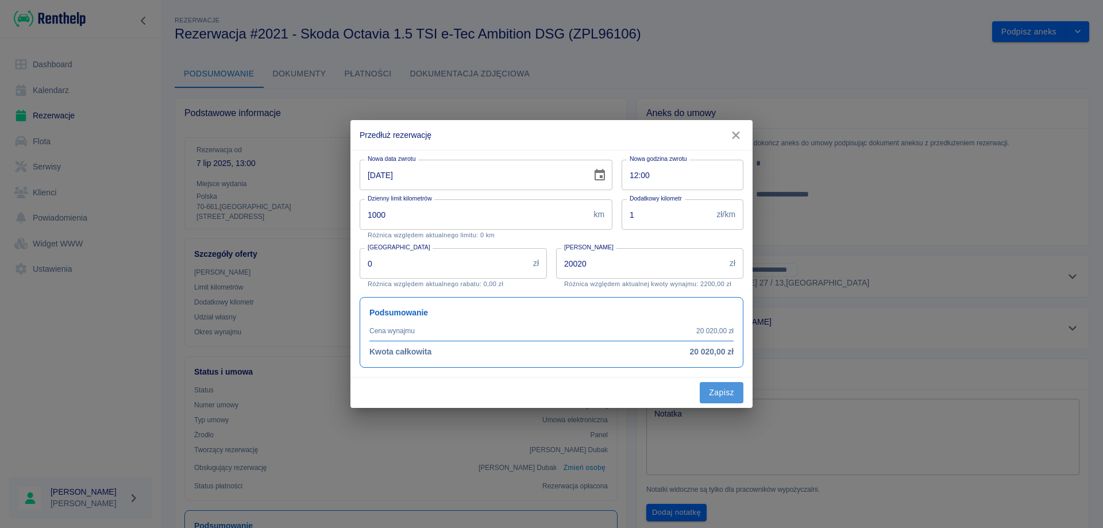
click at [727, 391] on button "Zapisz" at bounding box center [722, 392] width 44 height 21
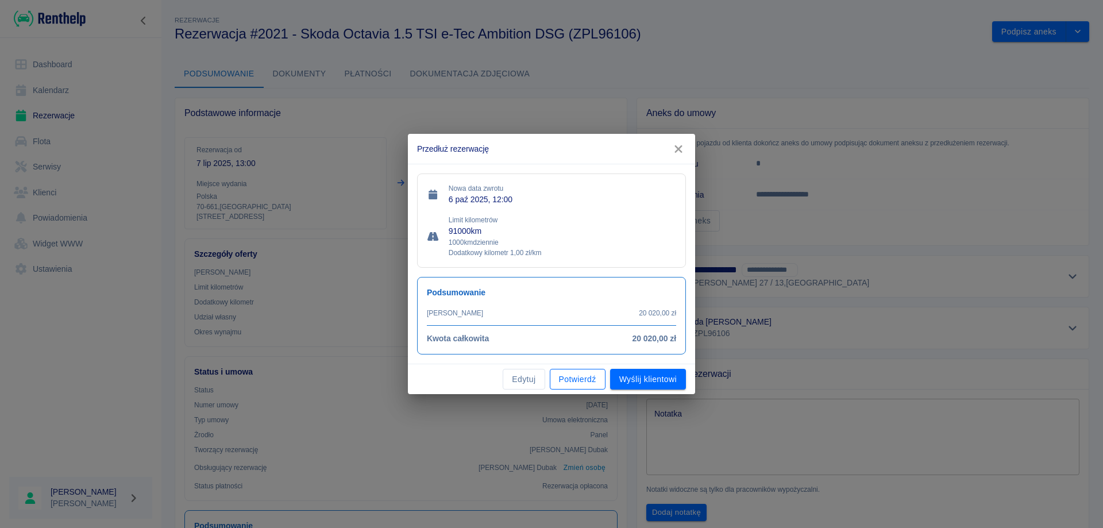
click at [566, 373] on button "Potwierdź" at bounding box center [578, 379] width 56 height 21
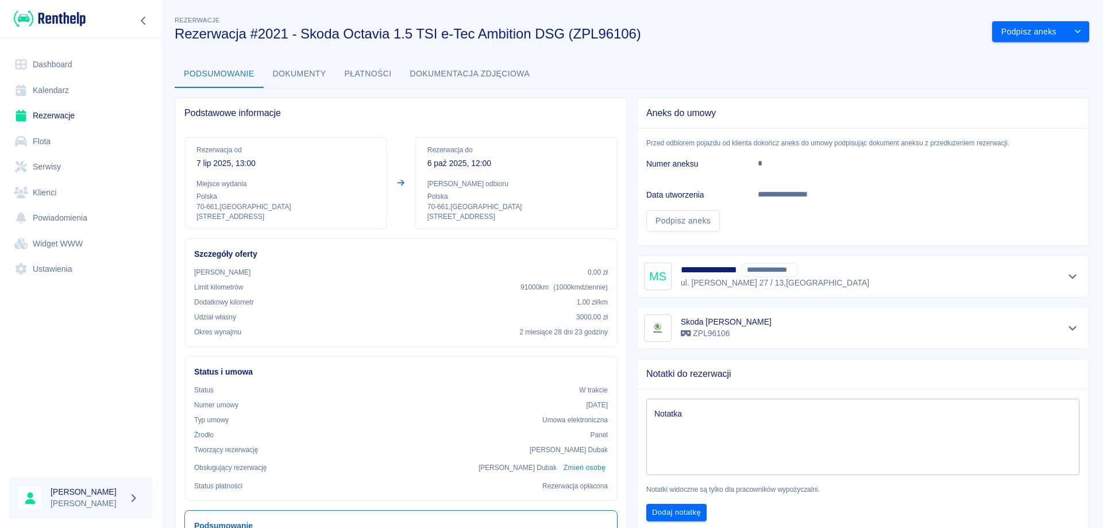
click at [57, 119] on link "Rezerwacje" at bounding box center [80, 116] width 143 height 26
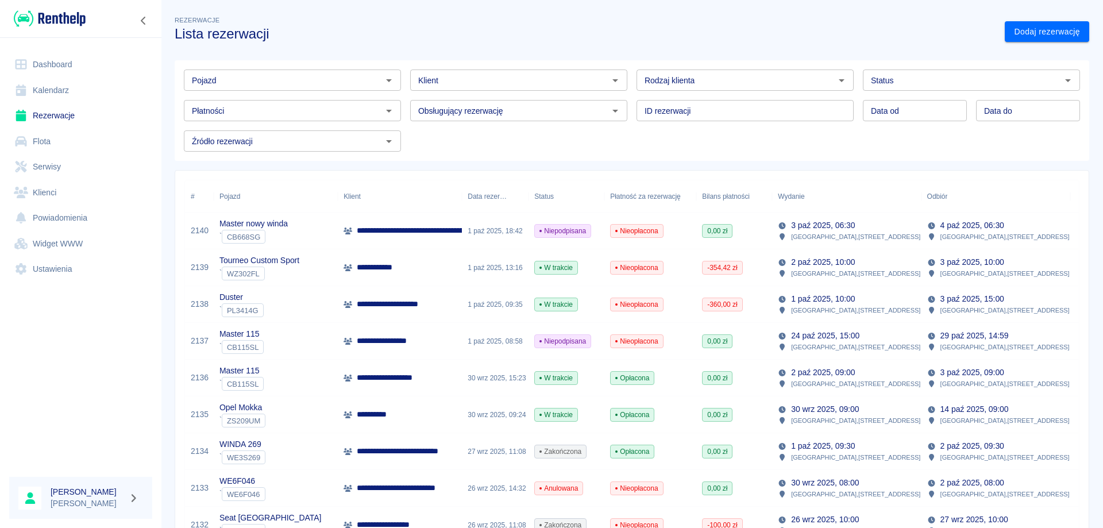
click at [66, 118] on link "Rezerwacje" at bounding box center [80, 116] width 143 height 26
click at [71, 114] on link "Rezerwacje" at bounding box center [80, 116] width 143 height 26
